Goal: Task Accomplishment & Management: Manage account settings

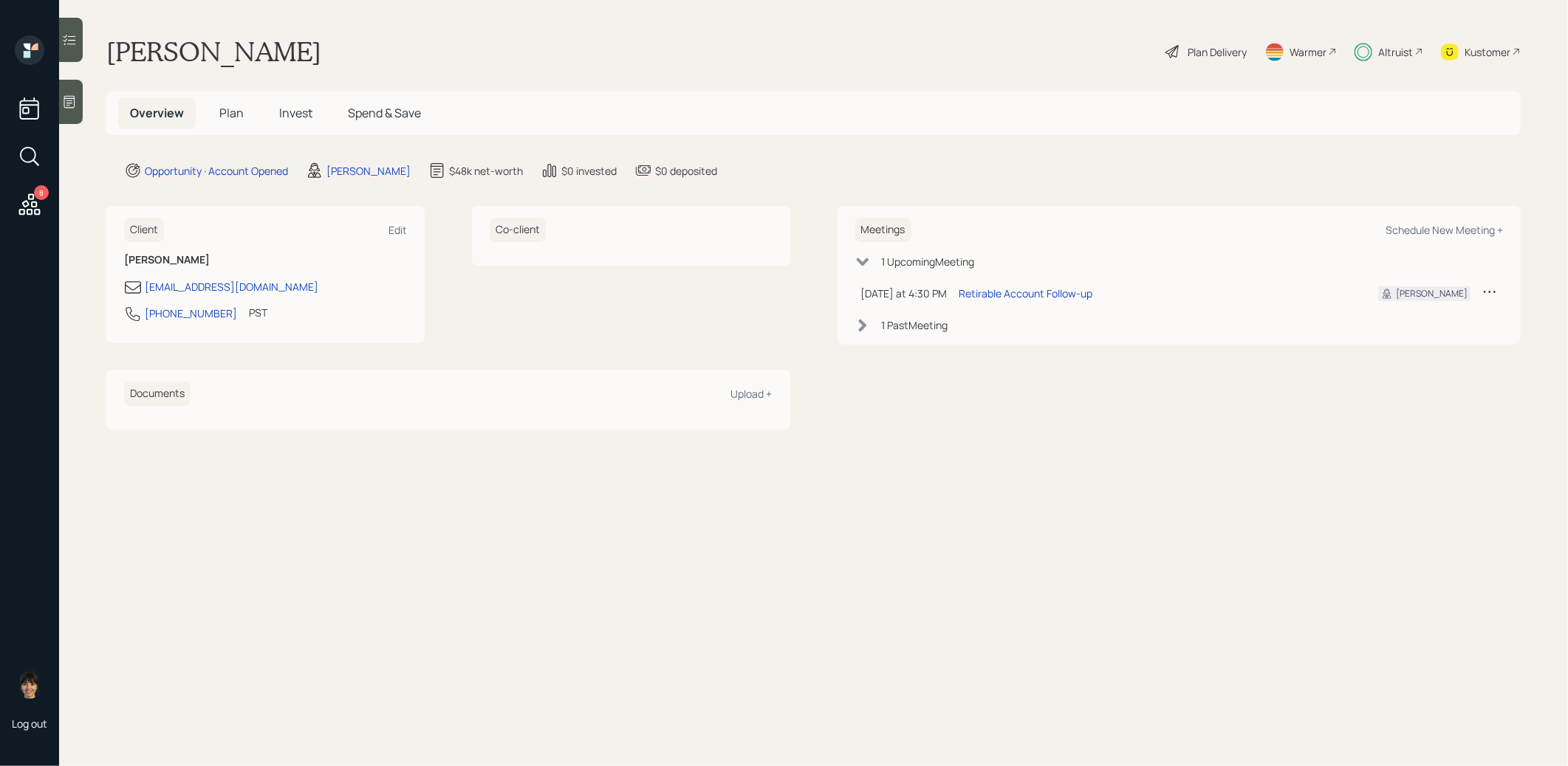
click at [289, 116] on span "Invest" at bounding box center [296, 113] width 33 height 17
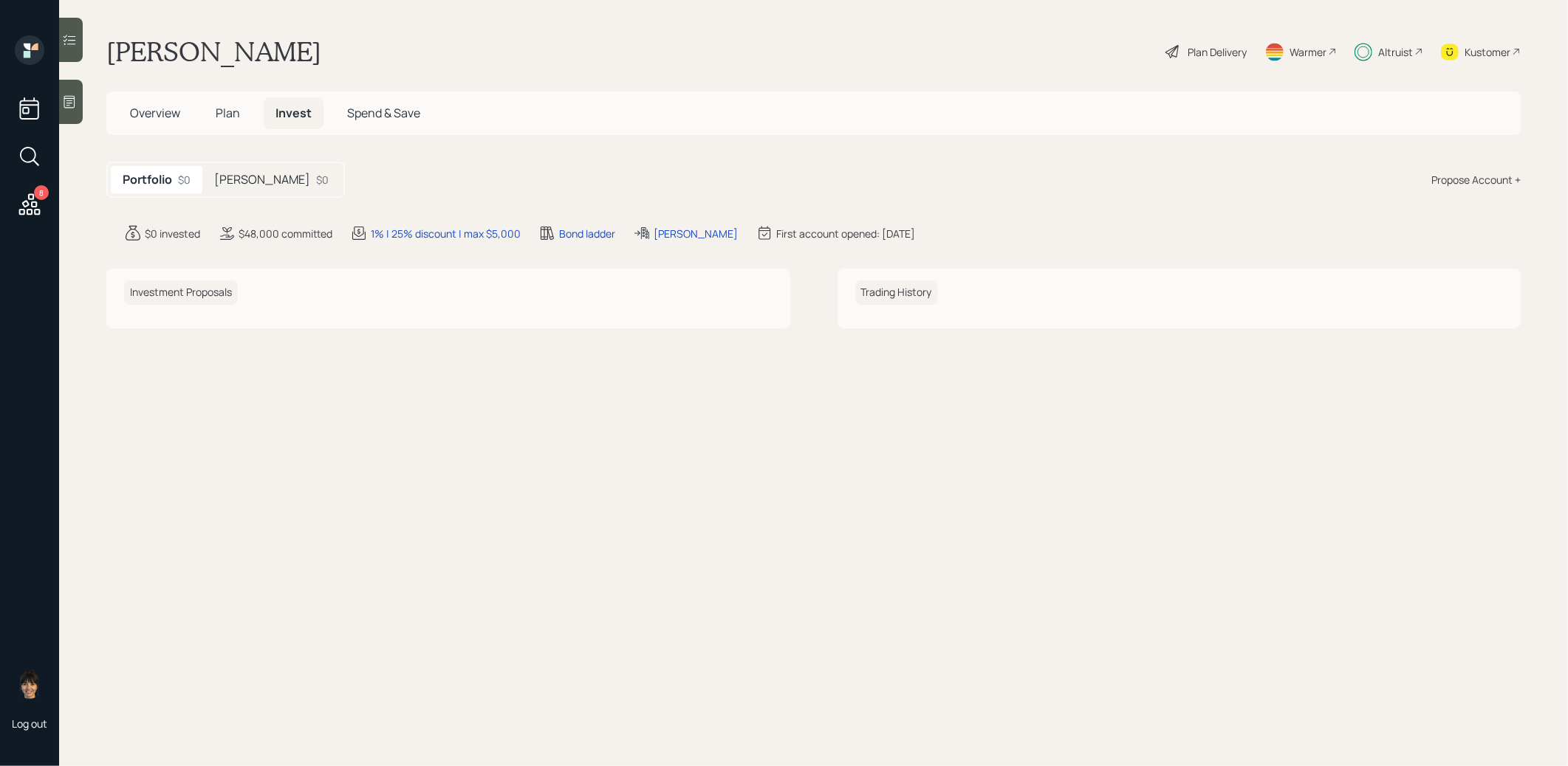
click at [254, 182] on h5 "[PERSON_NAME]" at bounding box center [262, 180] width 96 height 14
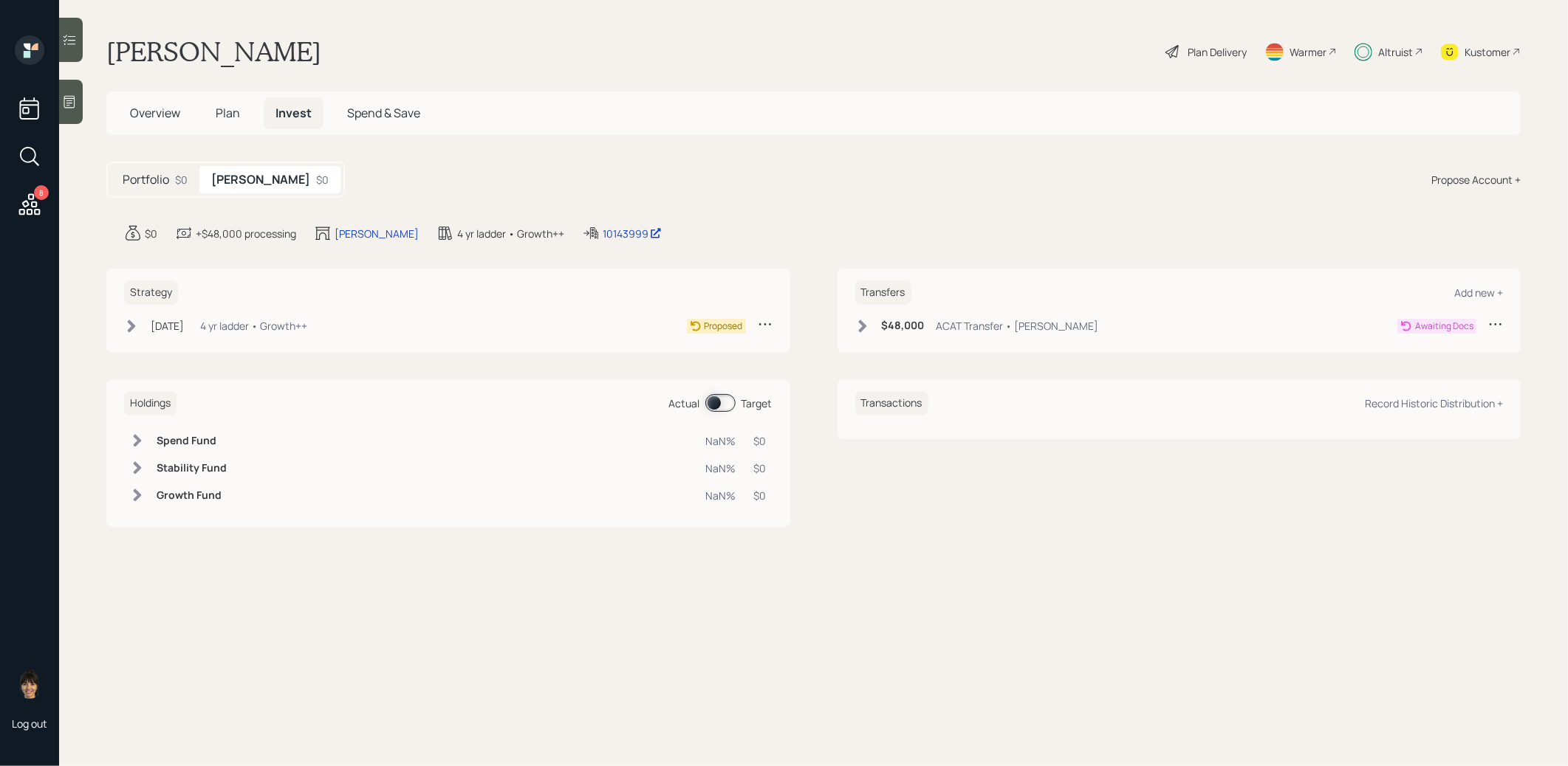
click at [861, 324] on icon at bounding box center [861, 326] width 8 height 12
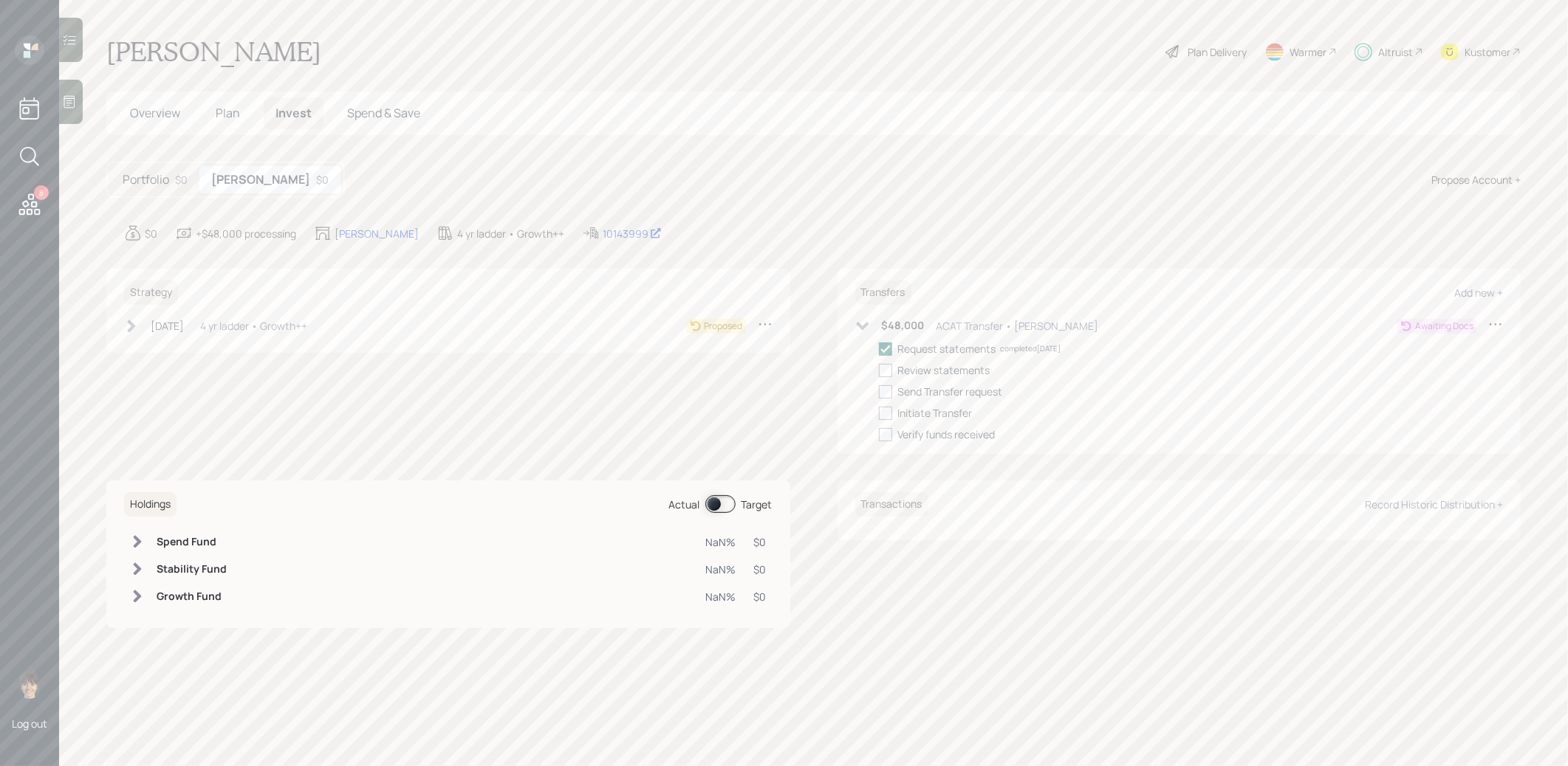
click at [129, 319] on icon at bounding box center [131, 326] width 15 height 15
click at [153, 345] on div at bounding box center [154, 349] width 13 height 13
click at [148, 349] on input "checkbox" at bounding box center [147, 349] width 1 height 1
checkbox input "true"
click at [184, 369] on div "Send plan for signature" at bounding box center [221, 371] width 109 height 16
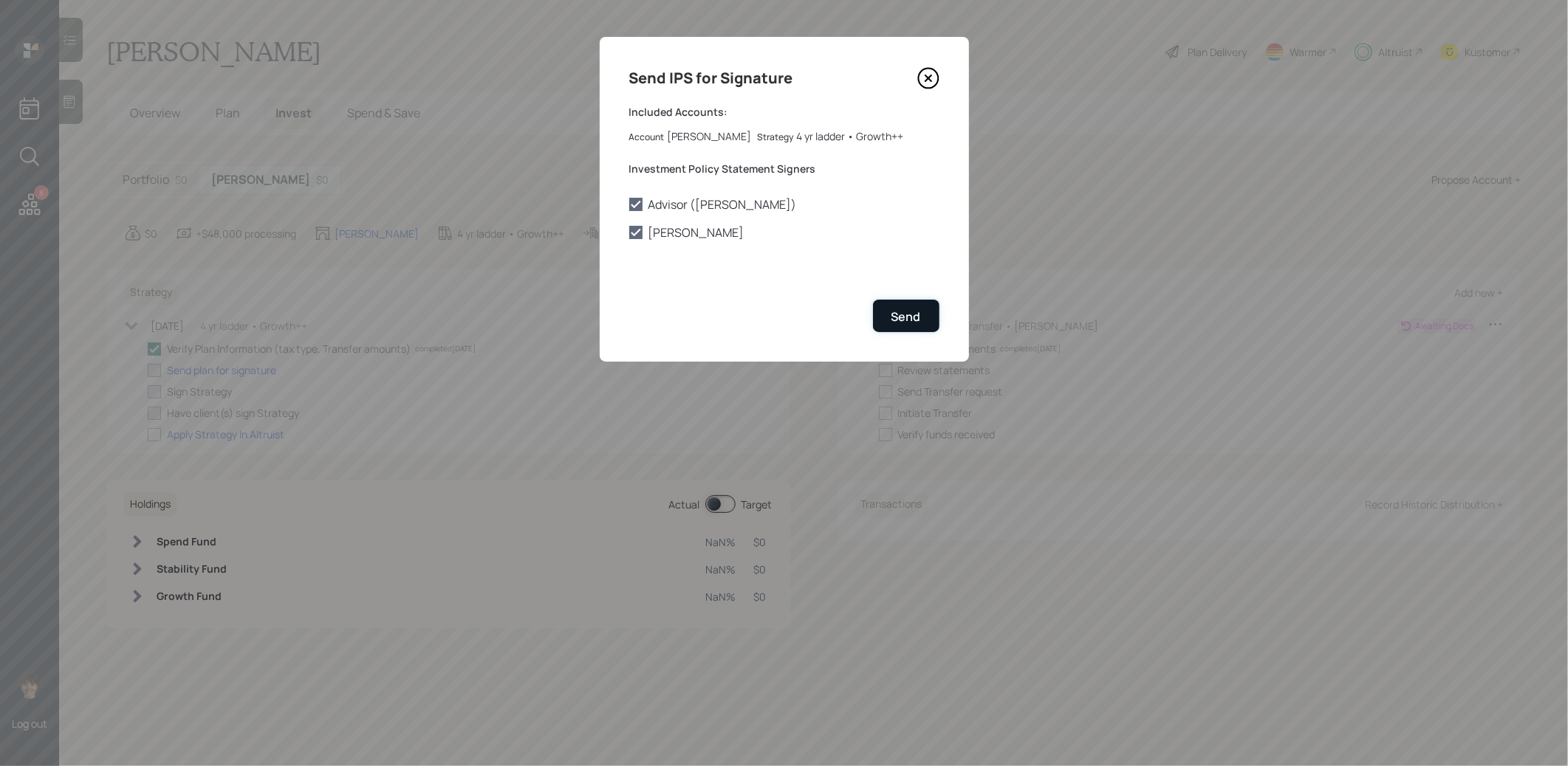
click at [901, 313] on div "Send" at bounding box center [906, 317] width 30 height 17
checkbox input "true"
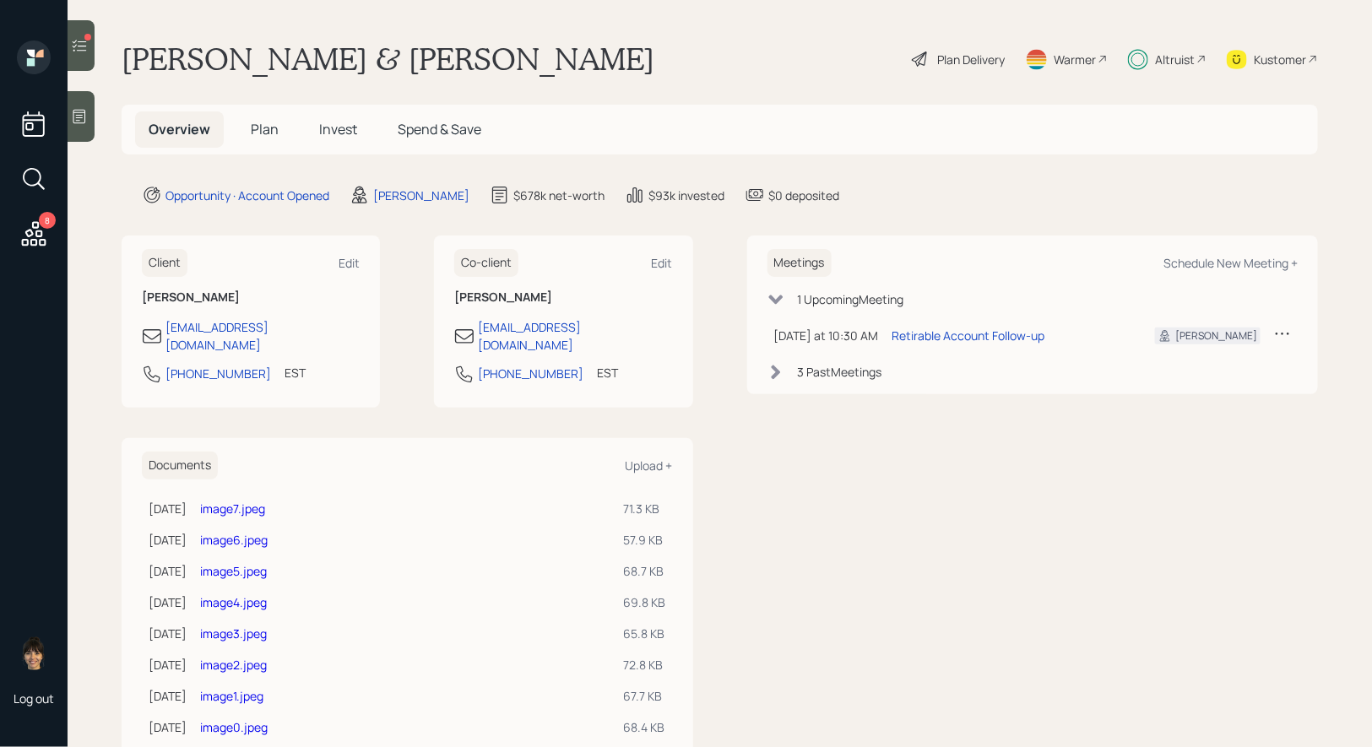
click at [84, 38] on icon at bounding box center [79, 45] width 17 height 17
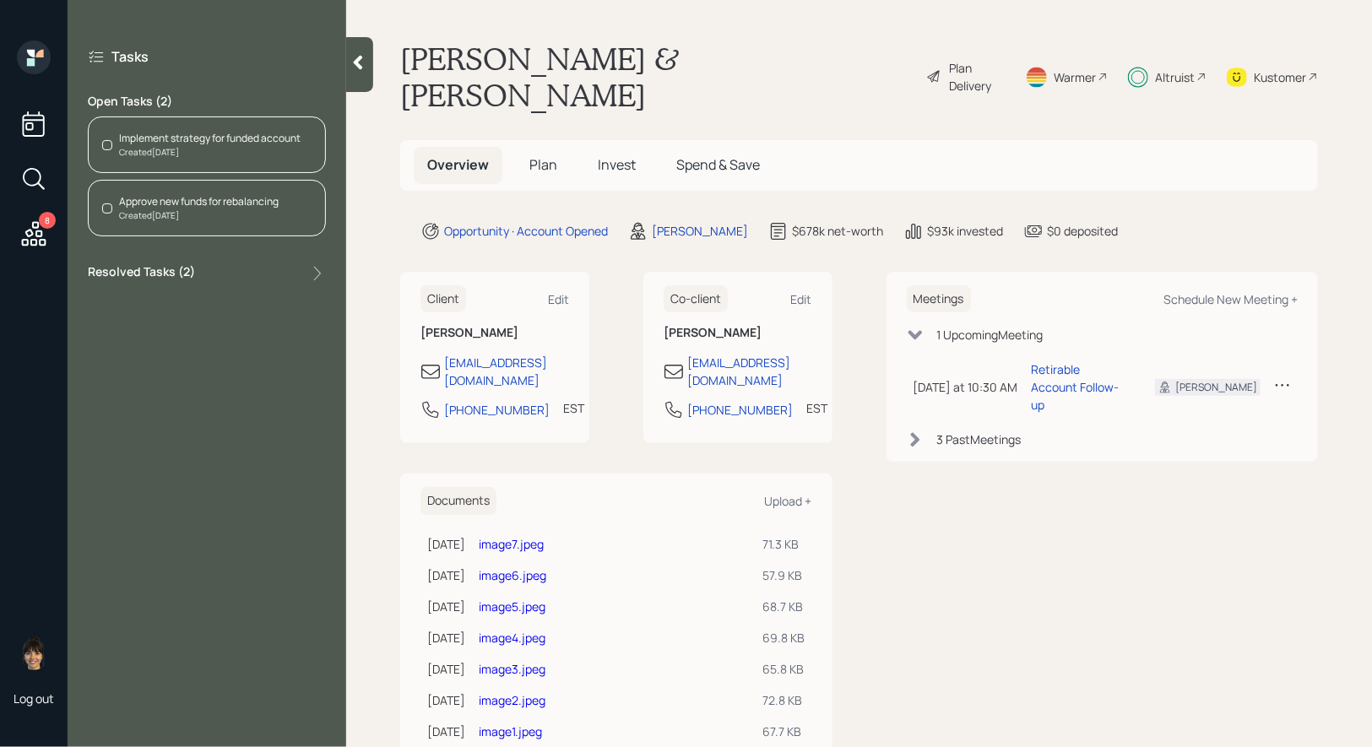
click at [36, 222] on icon at bounding box center [34, 233] width 24 height 24
